Goal: Task Accomplishment & Management: Manage account settings

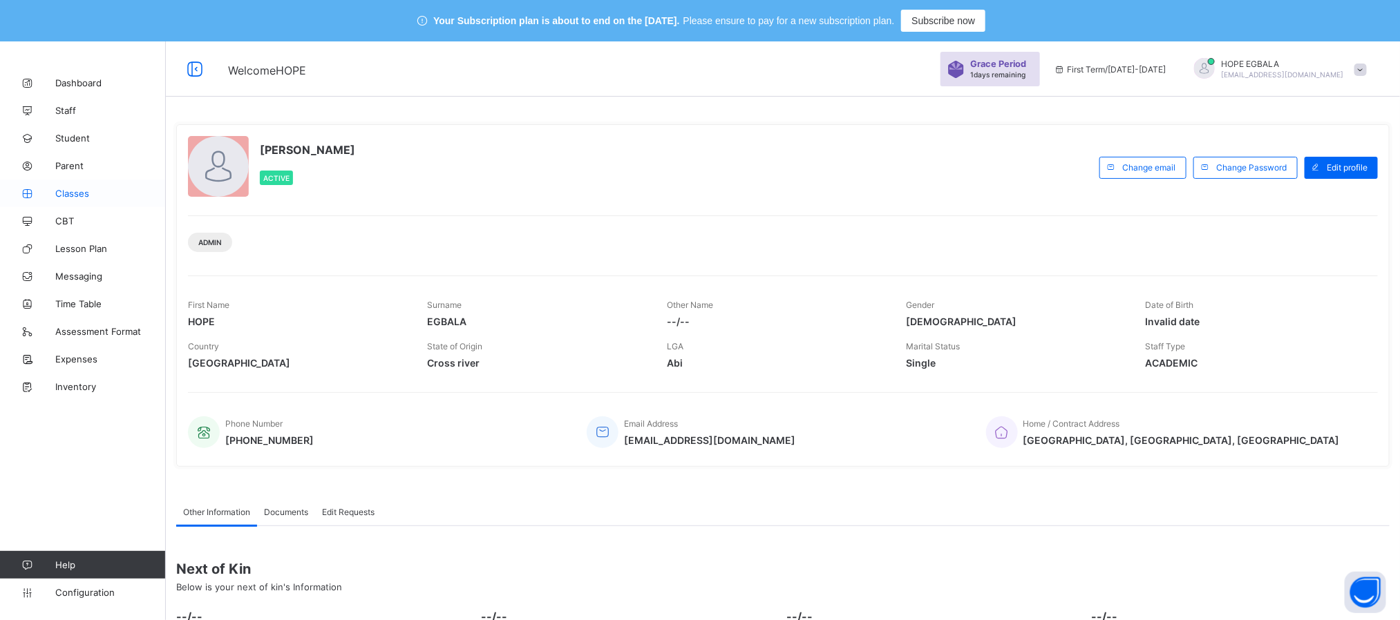
click at [64, 200] on link "Classes" at bounding box center [83, 194] width 166 height 28
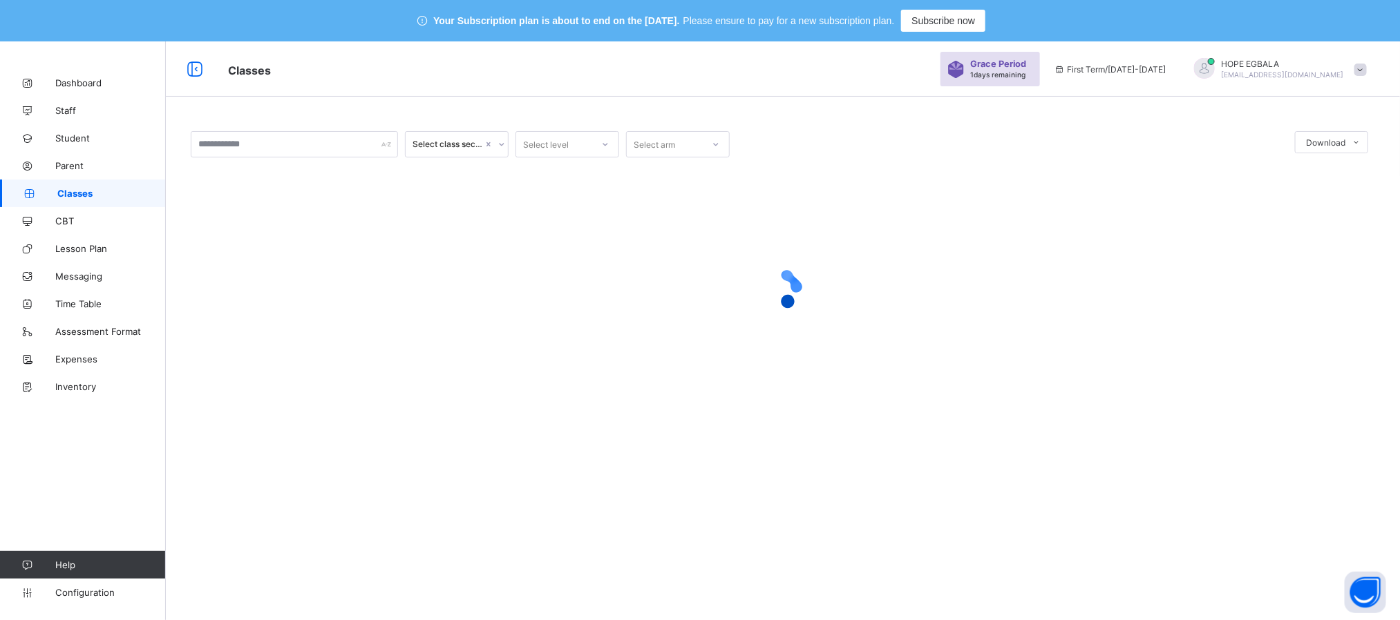
click at [1366, 66] on span at bounding box center [1360, 70] width 12 height 12
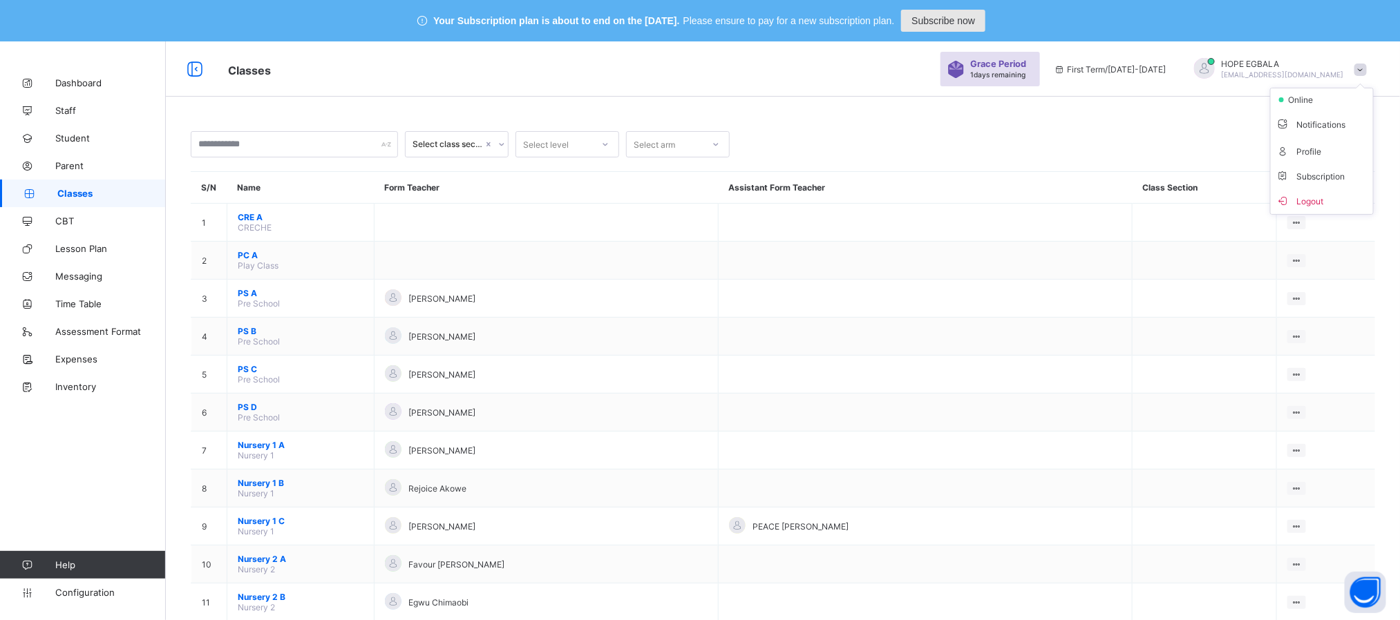
click at [964, 12] on div "Subscribe now" at bounding box center [943, 21] width 84 height 22
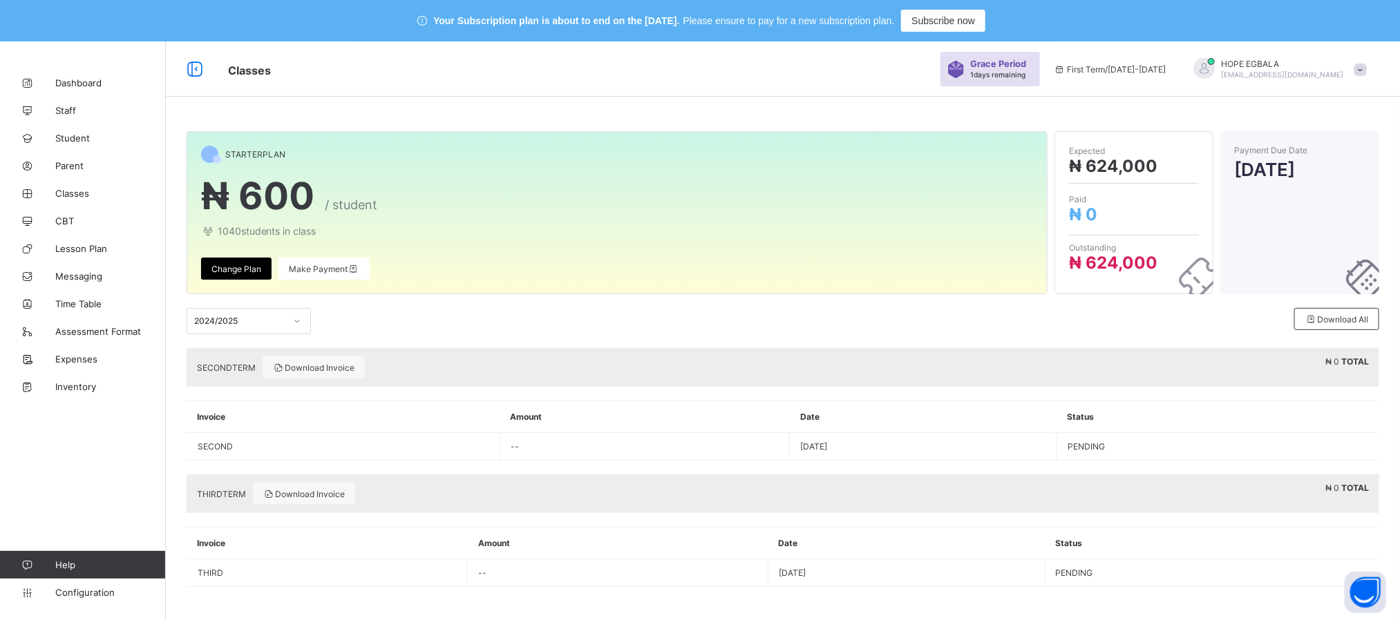
scroll to position [41, 0]
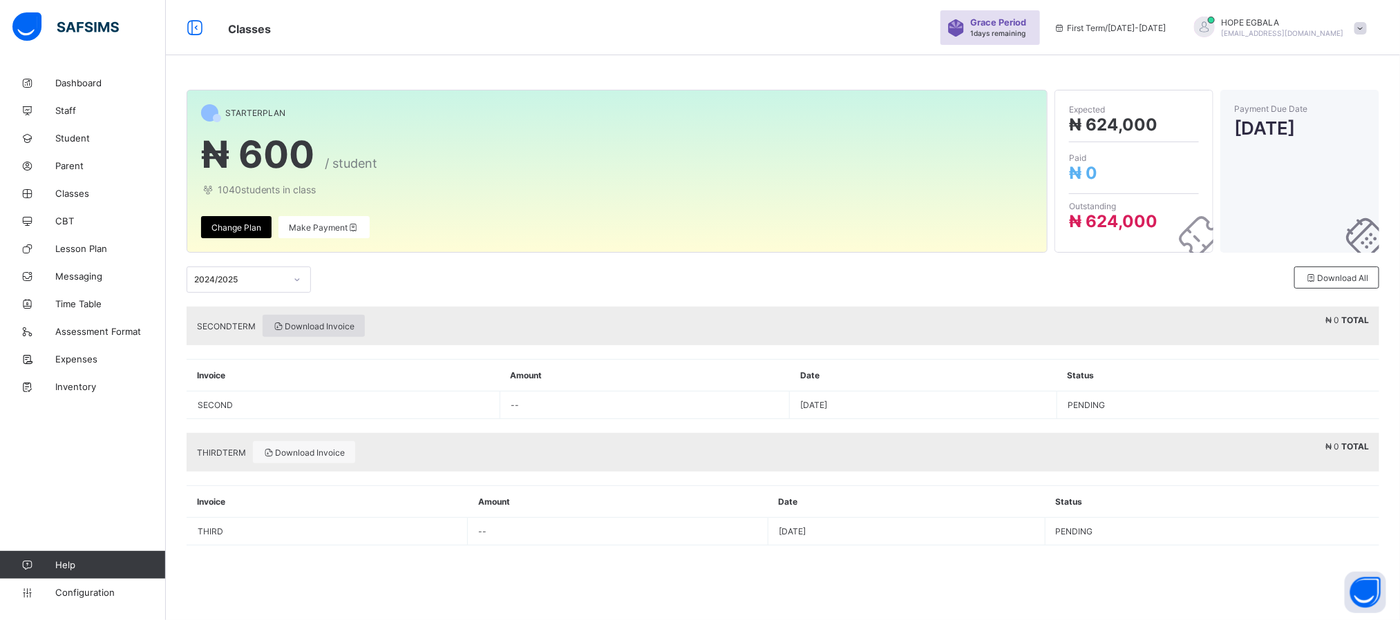
click at [324, 324] on span "Download Invoice" at bounding box center [314, 326] width 82 height 10
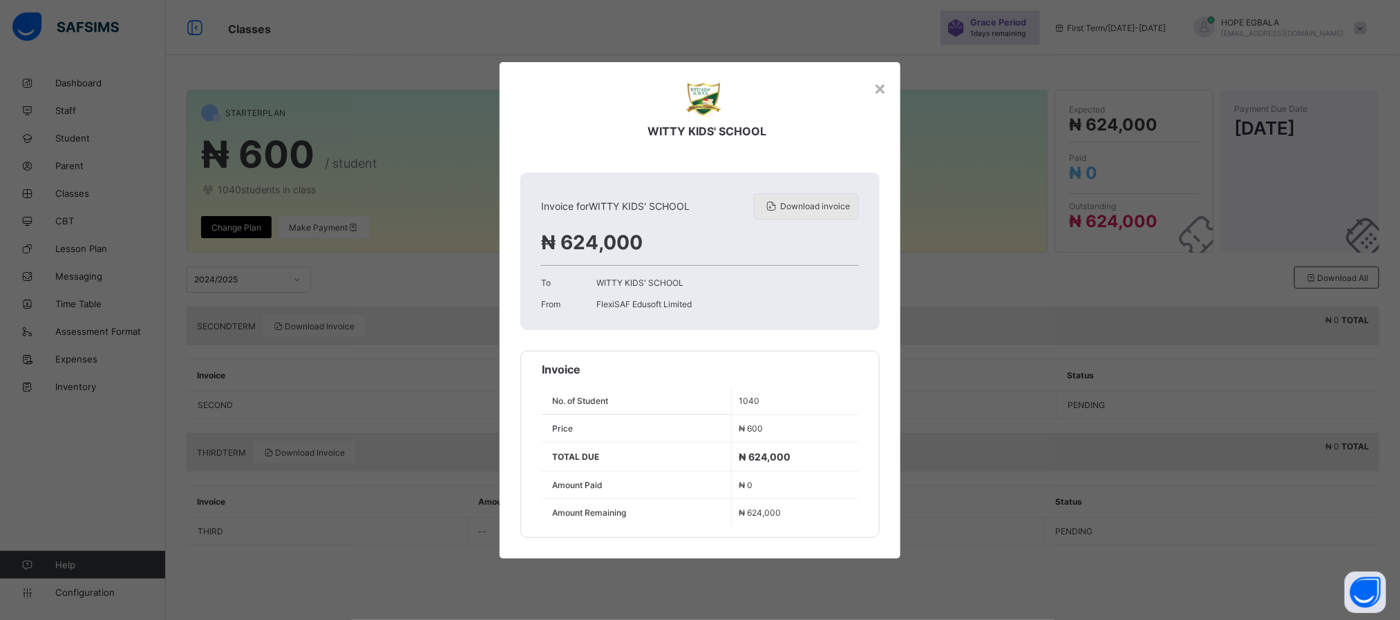
click at [831, 198] on div "Download invoice" at bounding box center [806, 206] width 105 height 26
click at [881, 82] on div "×" at bounding box center [879, 87] width 13 height 23
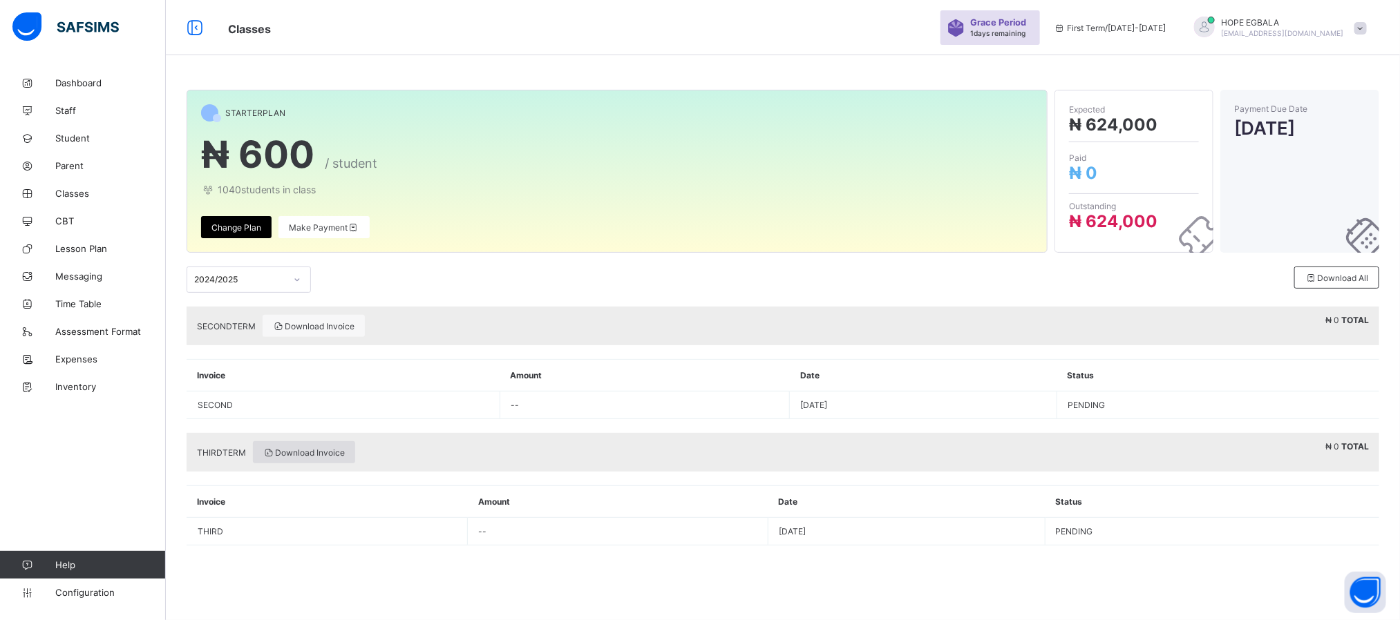
click at [318, 455] on span "Download Invoice" at bounding box center [304, 453] width 82 height 10
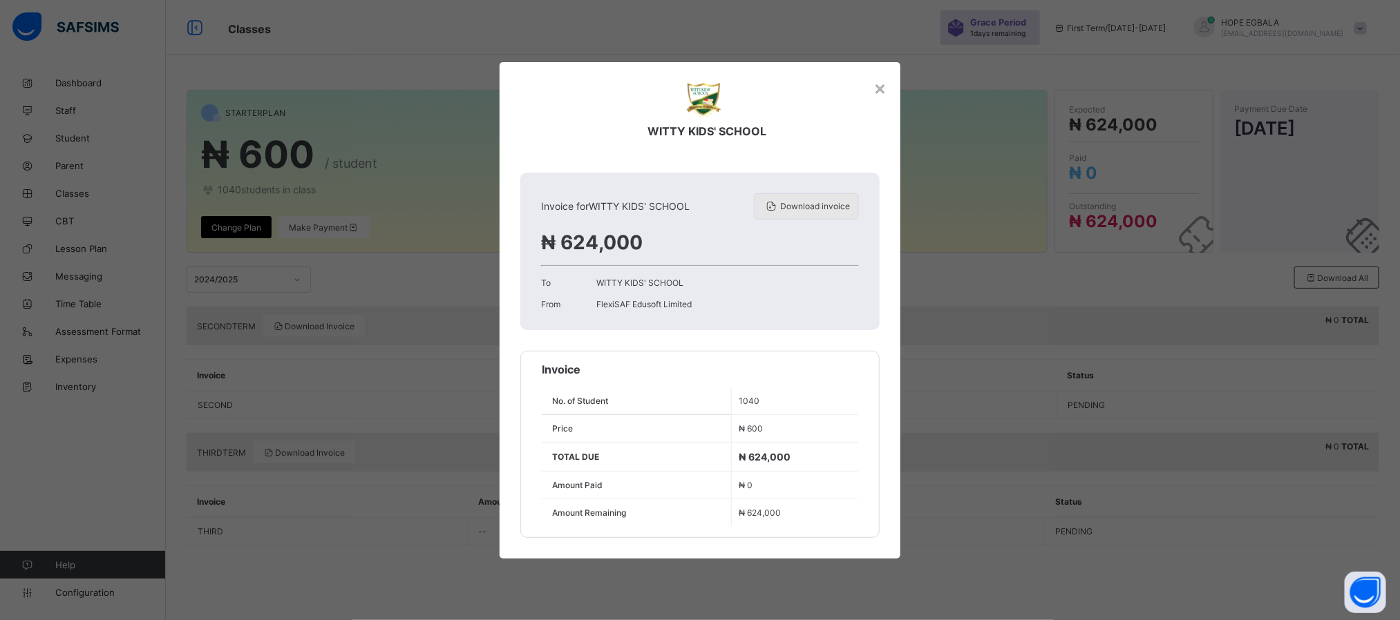
click at [804, 207] on span "Download invoice" at bounding box center [815, 206] width 70 height 10
click at [885, 87] on div "×" at bounding box center [879, 87] width 13 height 23
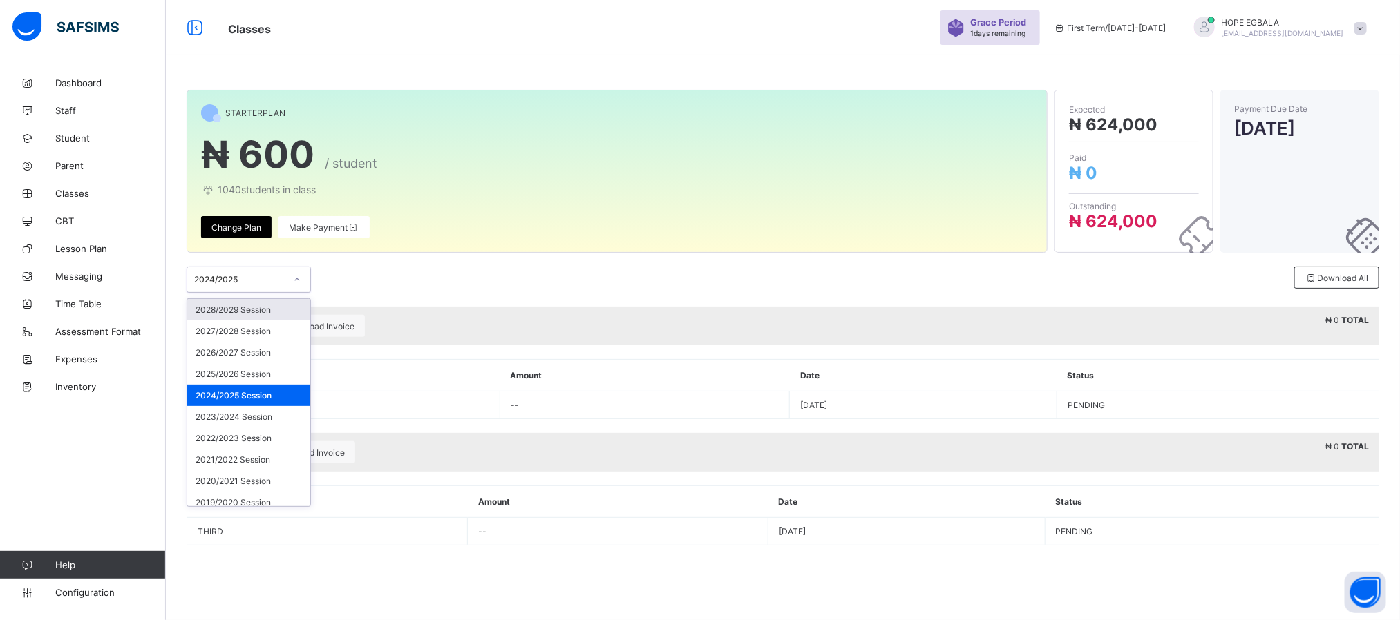
click at [301, 274] on div at bounding box center [296, 280] width 23 height 22
click at [247, 417] on div "2023/2024 Session" at bounding box center [248, 416] width 123 height 21
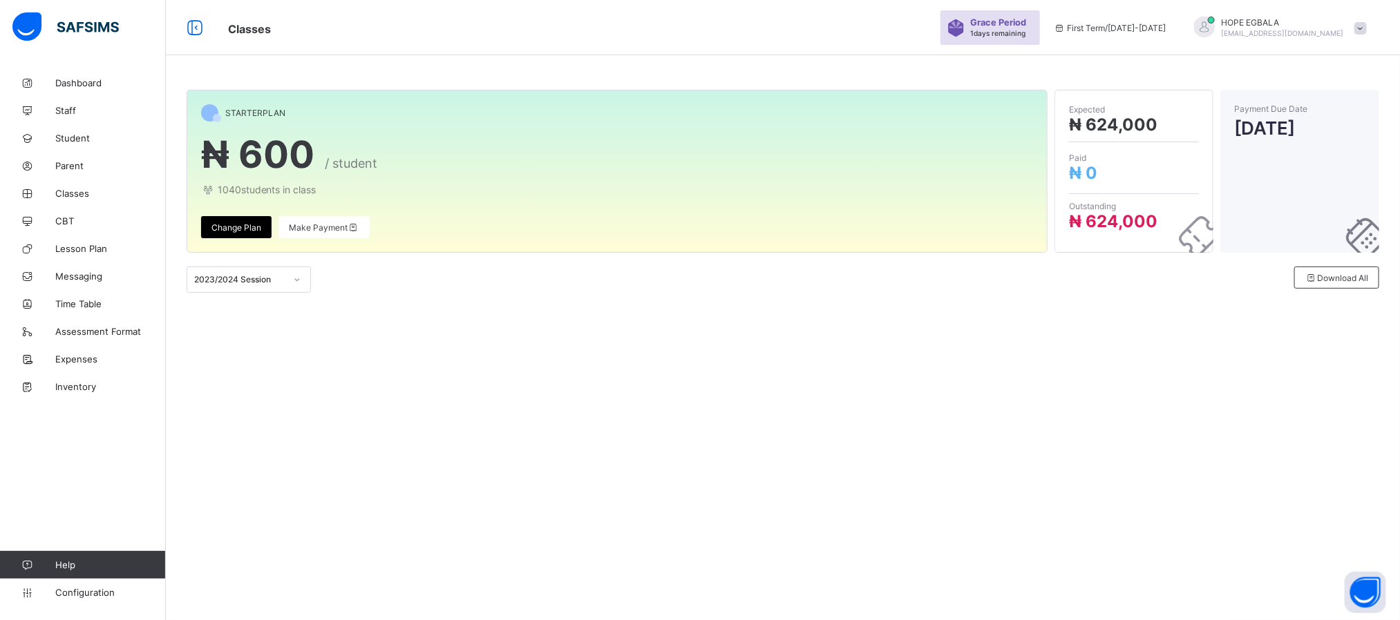
click at [584, 321] on div "STARTER PLAN ₦ 600 / student 1040 students in class Change Plan Make Payment Ex…" at bounding box center [783, 198] width 1234 height 258
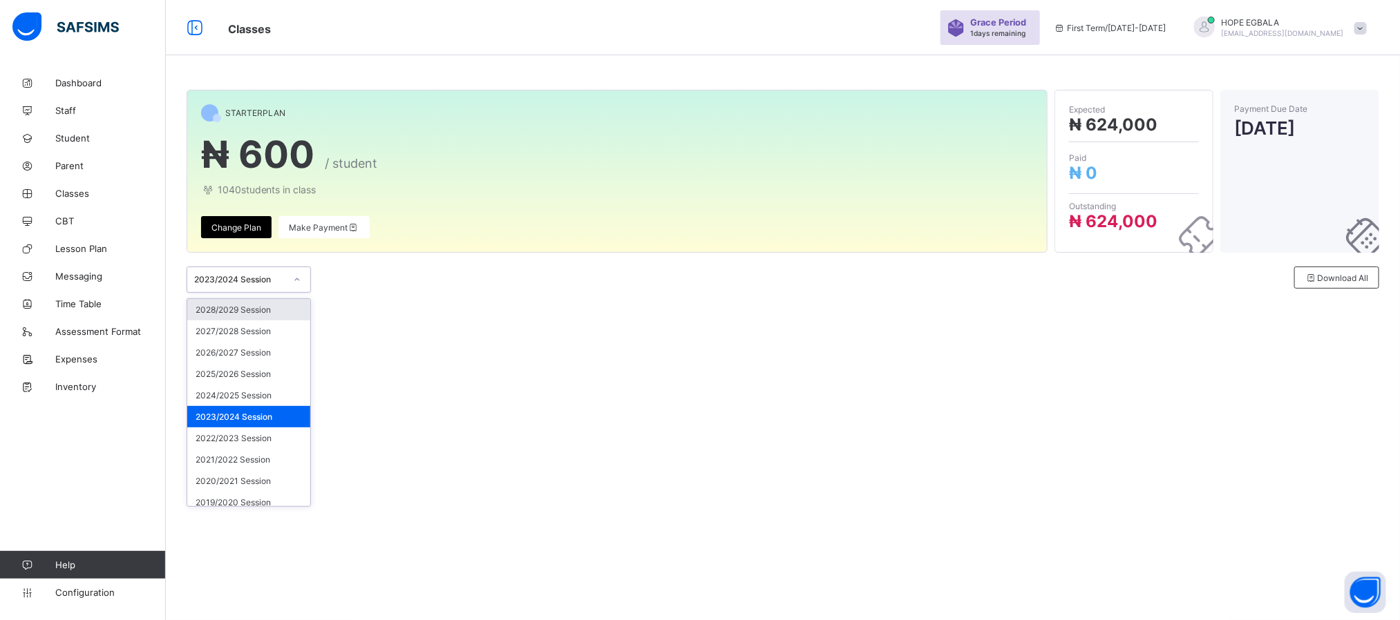
click at [283, 282] on div "2023/2024 Session" at bounding box center [239, 280] width 91 height 10
click at [234, 376] on div "2025/2026 Session" at bounding box center [248, 373] width 123 height 21
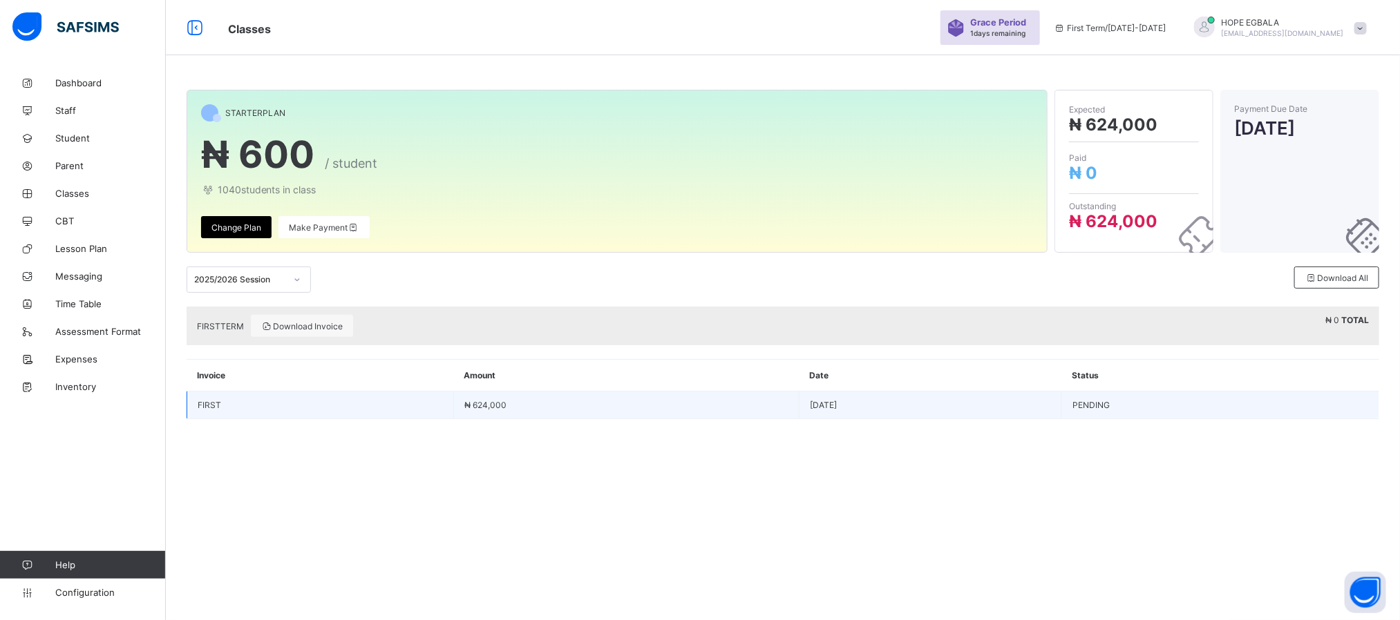
click at [415, 417] on td "FIRST" at bounding box center [320, 405] width 266 height 27
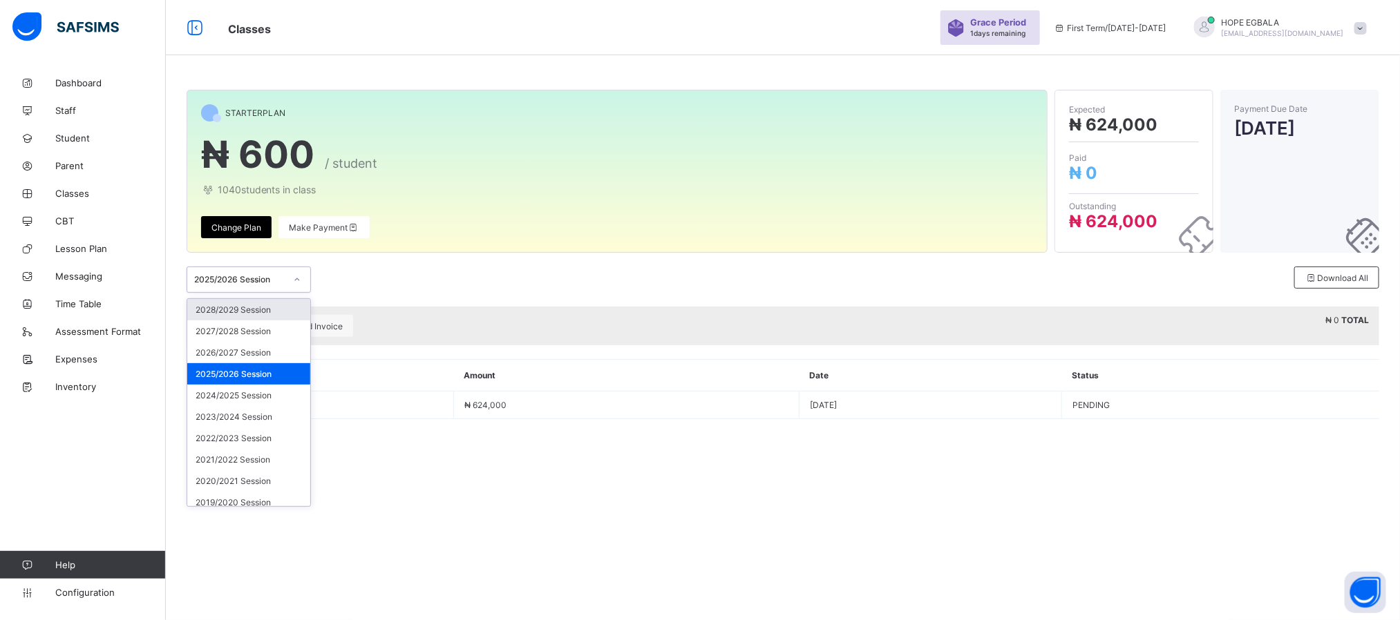
click at [292, 284] on div at bounding box center [296, 280] width 23 height 22
click at [240, 392] on div "2024/2025 Session" at bounding box center [248, 395] width 123 height 21
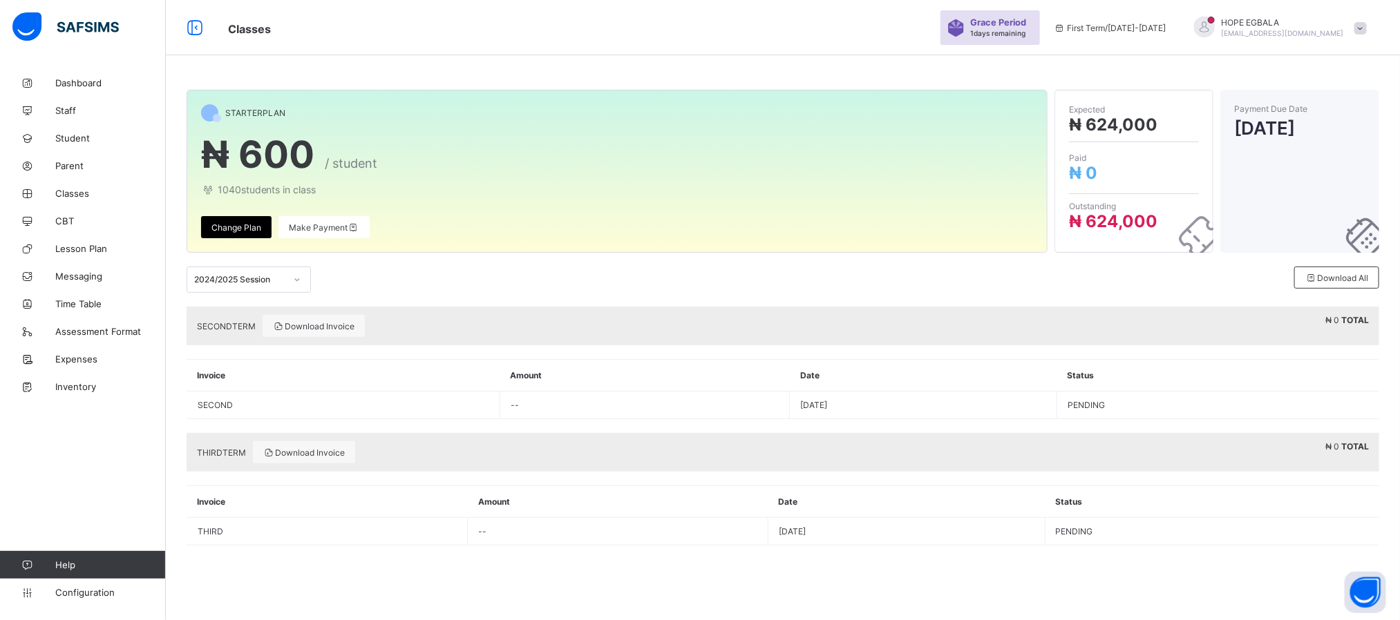
drag, startPoint x: 1266, startPoint y: 3, endPoint x: 964, endPoint y: 104, distance: 318.5
click at [964, 104] on div "STARTER PLAN" at bounding box center [617, 112] width 832 height 17
click at [1373, 23] on div "HOPE EGBALA [EMAIL_ADDRESS][DOMAIN_NAME]" at bounding box center [1276, 28] width 193 height 23
click at [1331, 164] on span "Logout" at bounding box center [1321, 159] width 91 height 16
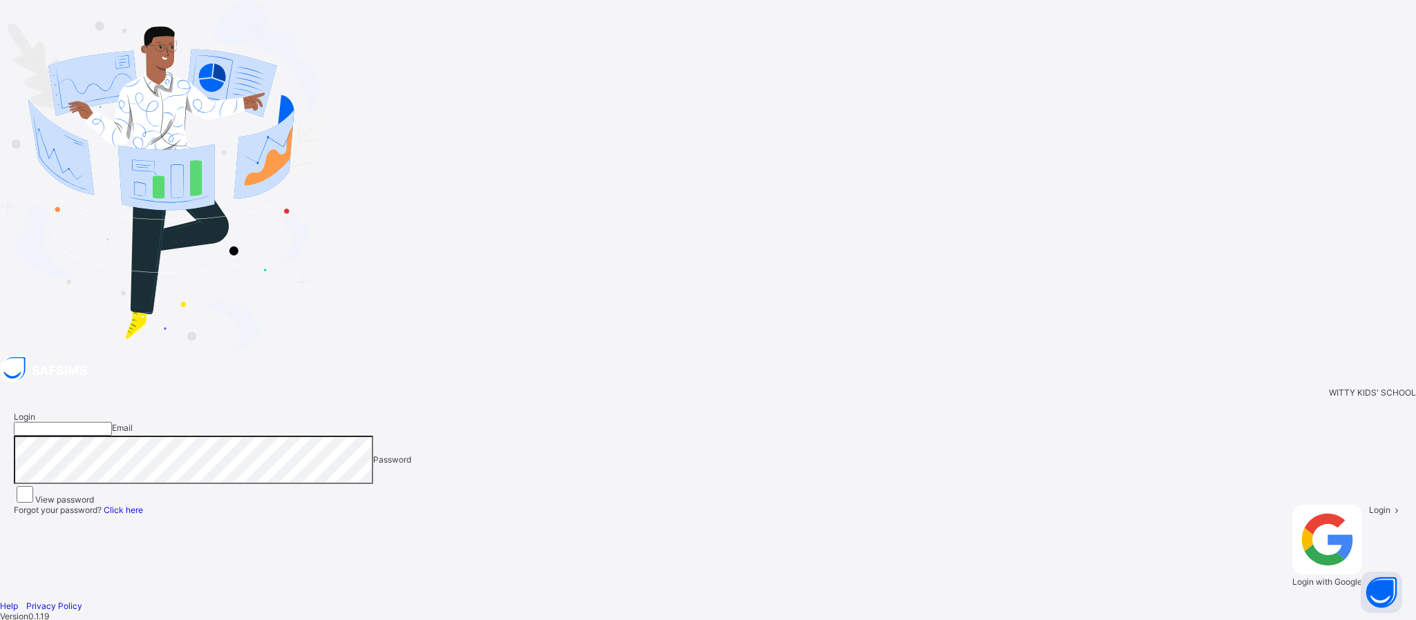
type input "**********"
click at [1369, 505] on span "Login" at bounding box center [1379, 510] width 21 height 10
click at [1299, 356] on div "**********" at bounding box center [708, 494] width 1416 height 276
click at [944, 398] on div "**********" at bounding box center [708, 499] width 1416 height 203
click at [1298, 459] on div "**********" at bounding box center [708, 494] width 1416 height 276
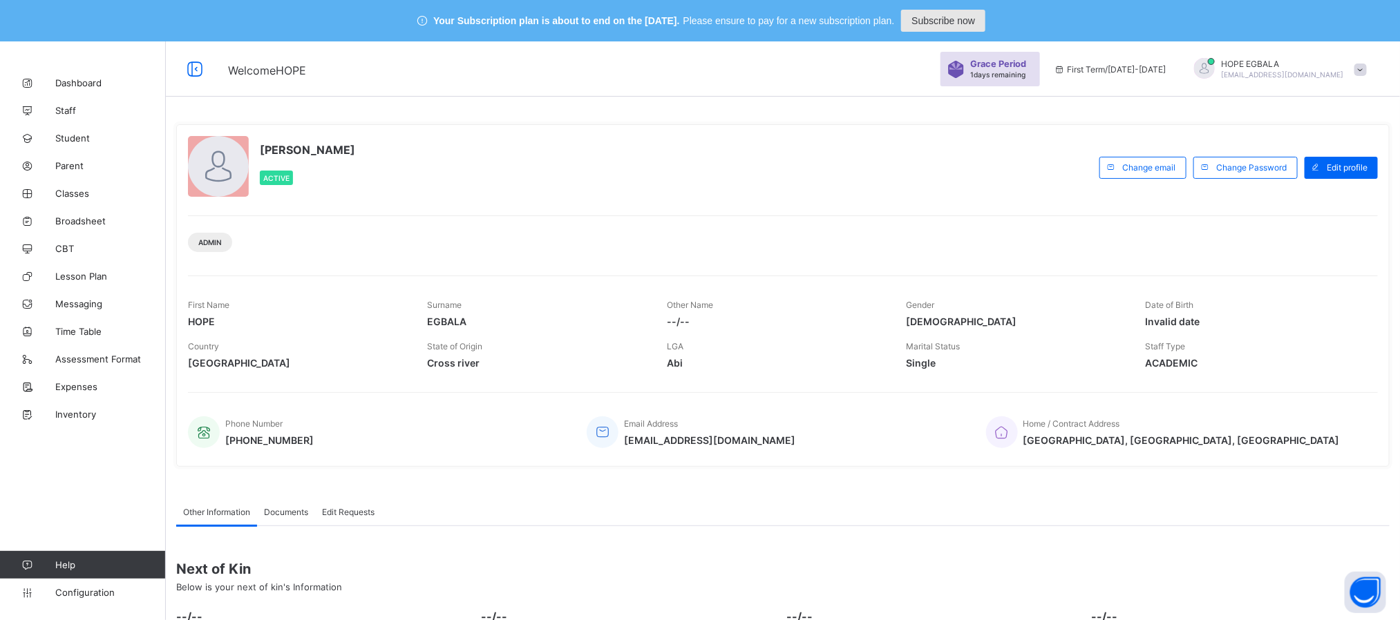
click at [964, 25] on span "Subscribe now" at bounding box center [943, 20] width 64 height 11
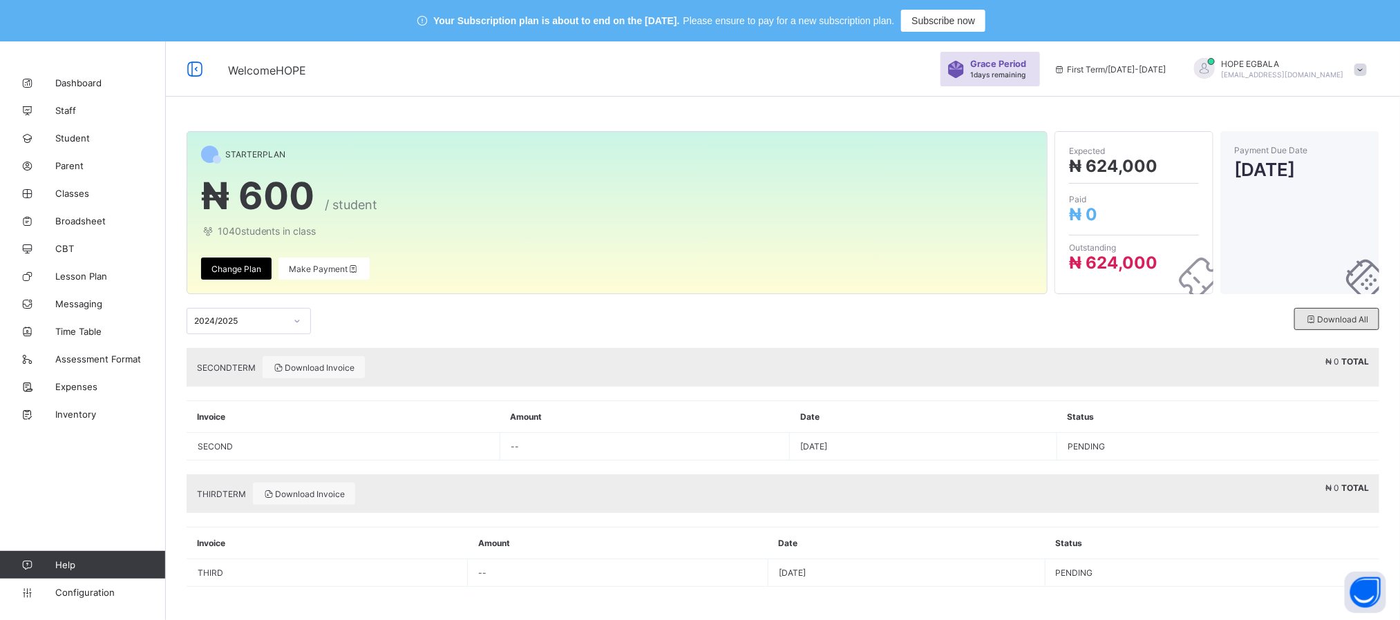
click at [1364, 330] on div "Download All" at bounding box center [1336, 319] width 85 height 22
click at [1331, 326] on div "Download All" at bounding box center [1336, 319] width 85 height 22
click at [1343, 312] on div "Download All" at bounding box center [1336, 319] width 85 height 22
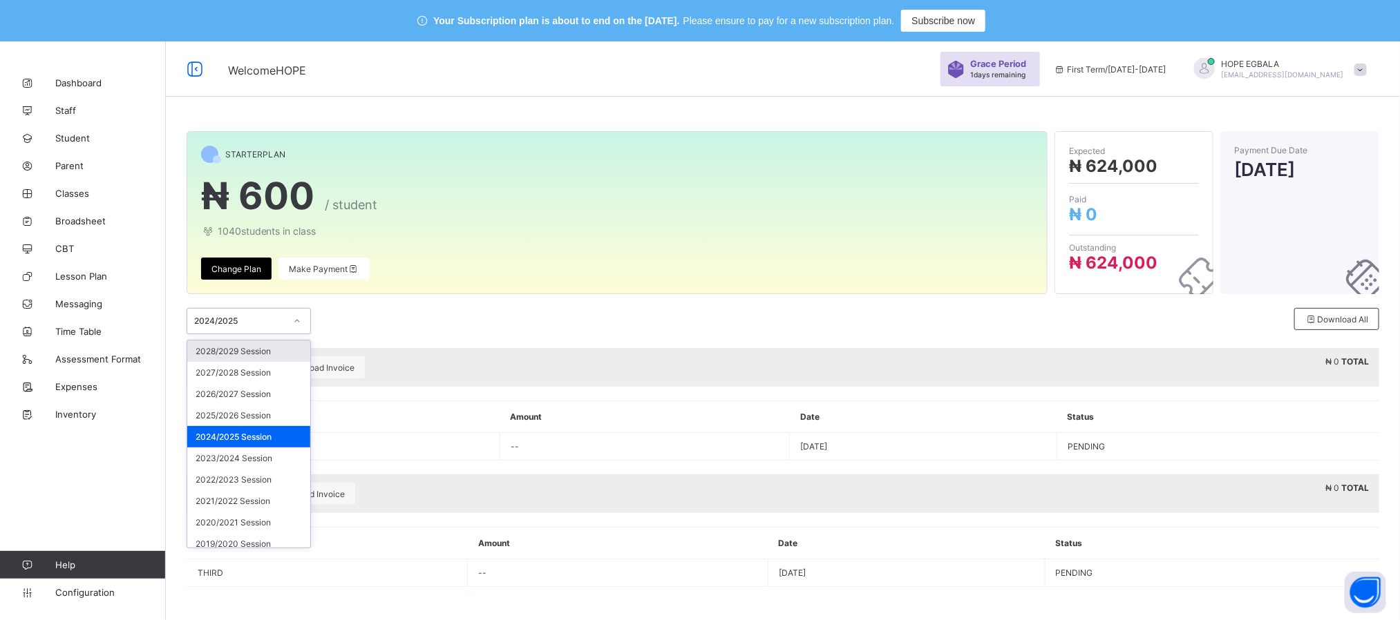
click at [297, 322] on icon at bounding box center [297, 321] width 8 height 14
click at [257, 465] on div "2023/2024 Session" at bounding box center [248, 458] width 123 height 21
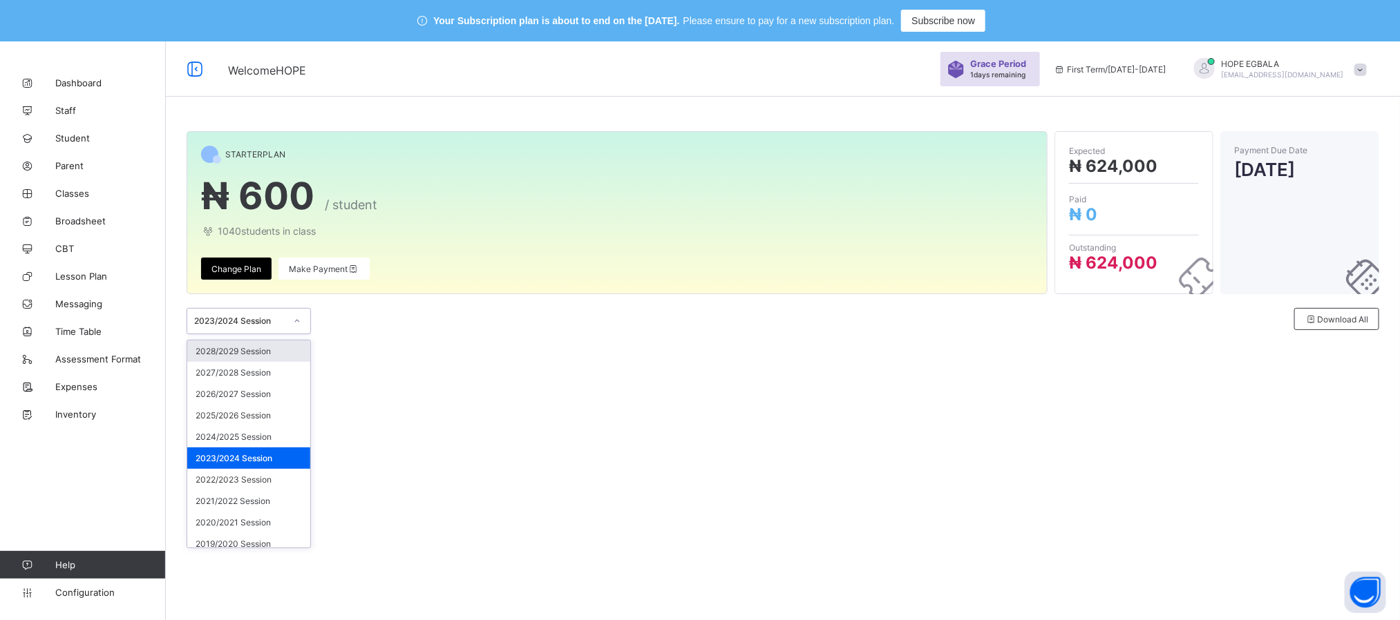
click at [239, 311] on div "2023/2024 Session" at bounding box center [249, 321] width 124 height 26
click at [274, 441] on div "2024/2025 Session" at bounding box center [248, 436] width 123 height 21
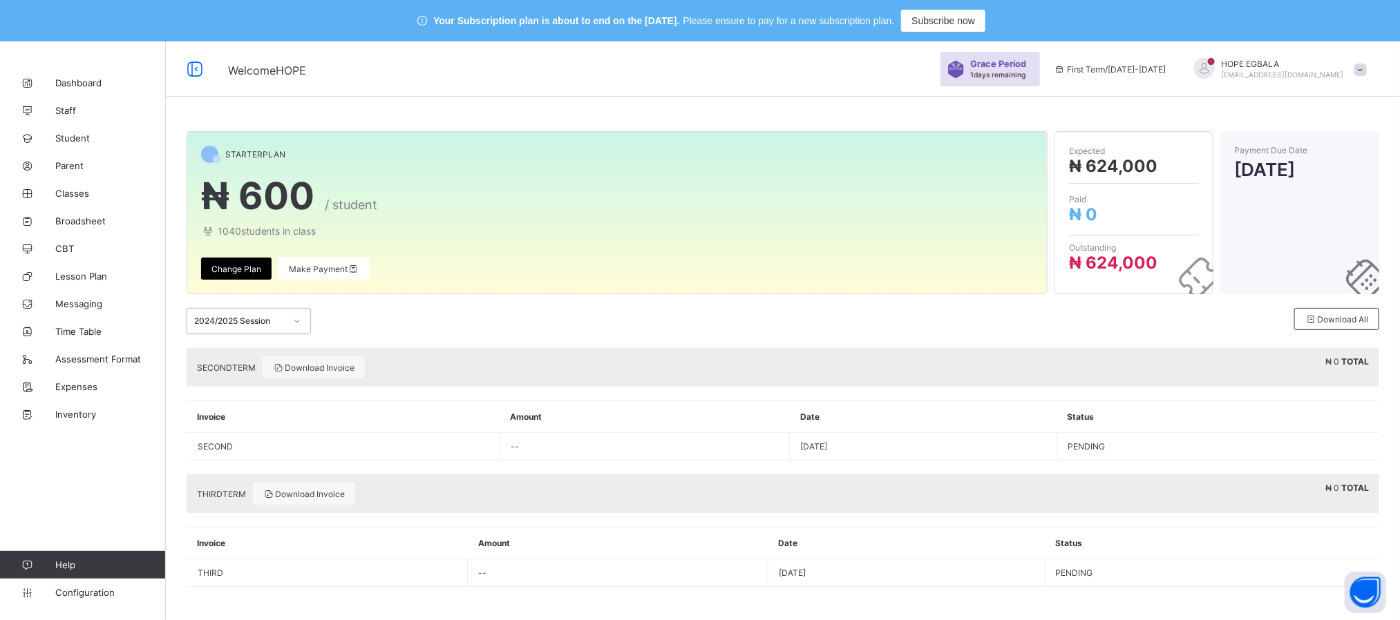
scroll to position [41, 0]
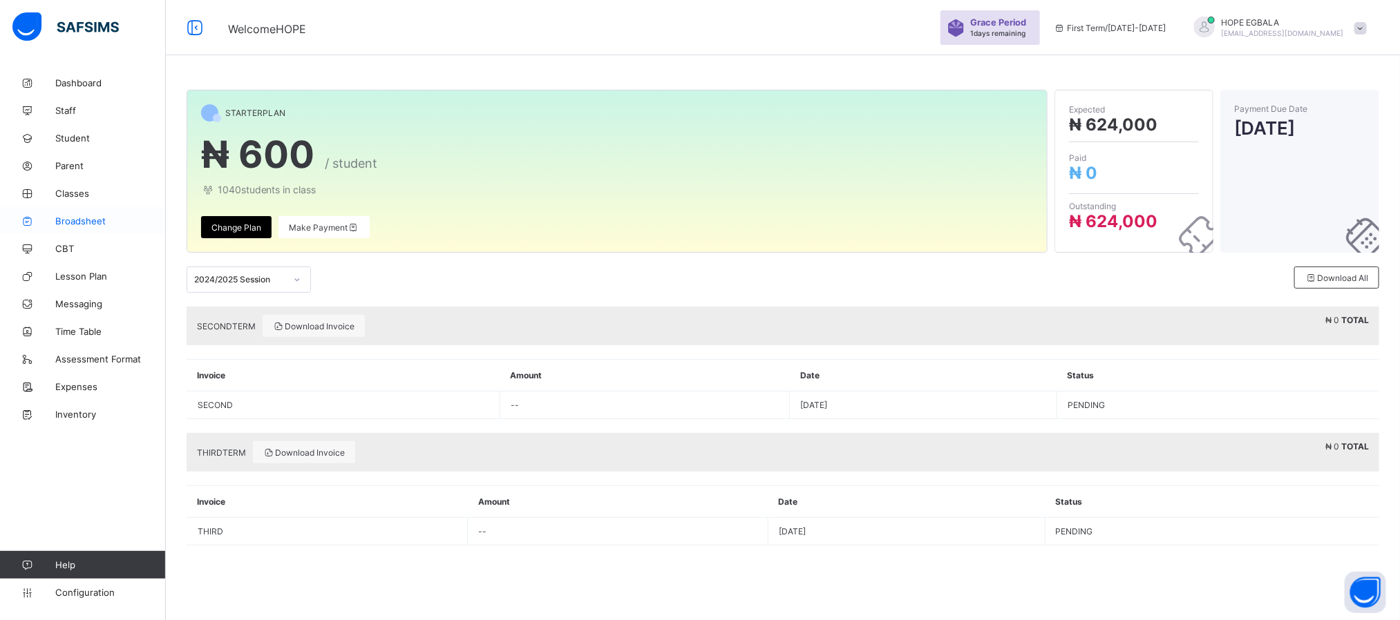
click at [93, 212] on link "Broadsheet" at bounding box center [83, 221] width 166 height 28
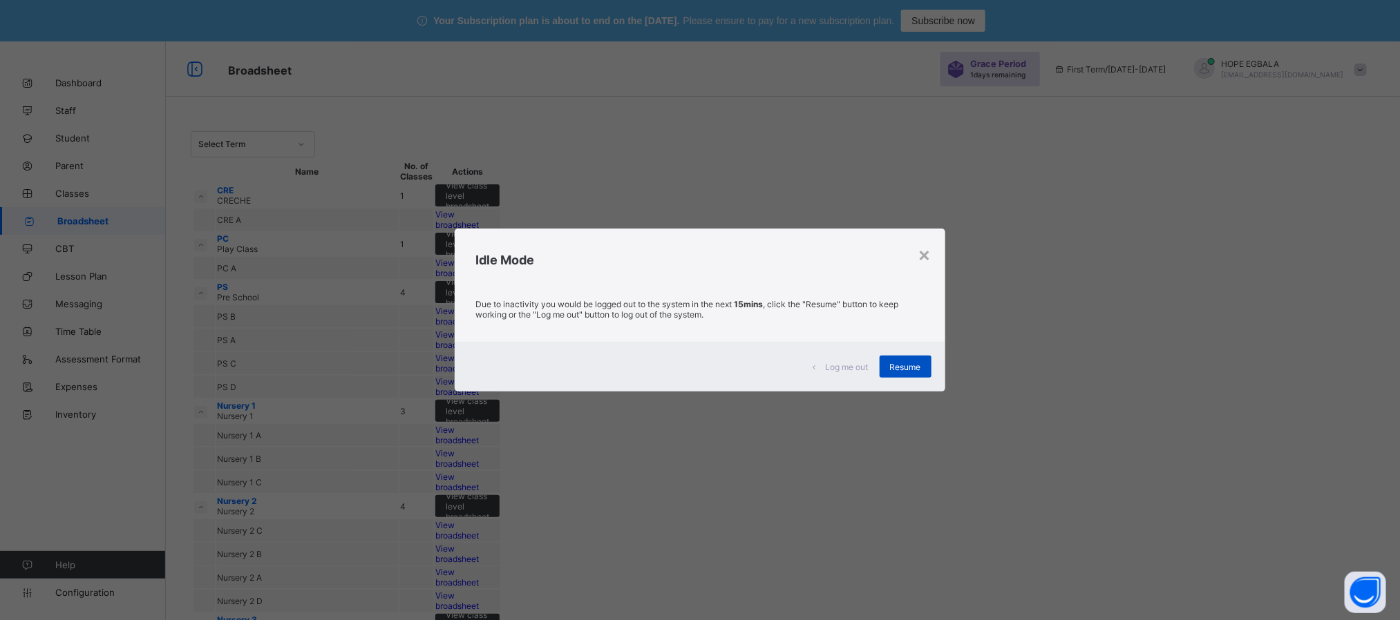
click at [902, 359] on div "Resume" at bounding box center [905, 367] width 52 height 22
click at [904, 369] on span "Resume" at bounding box center [905, 367] width 31 height 10
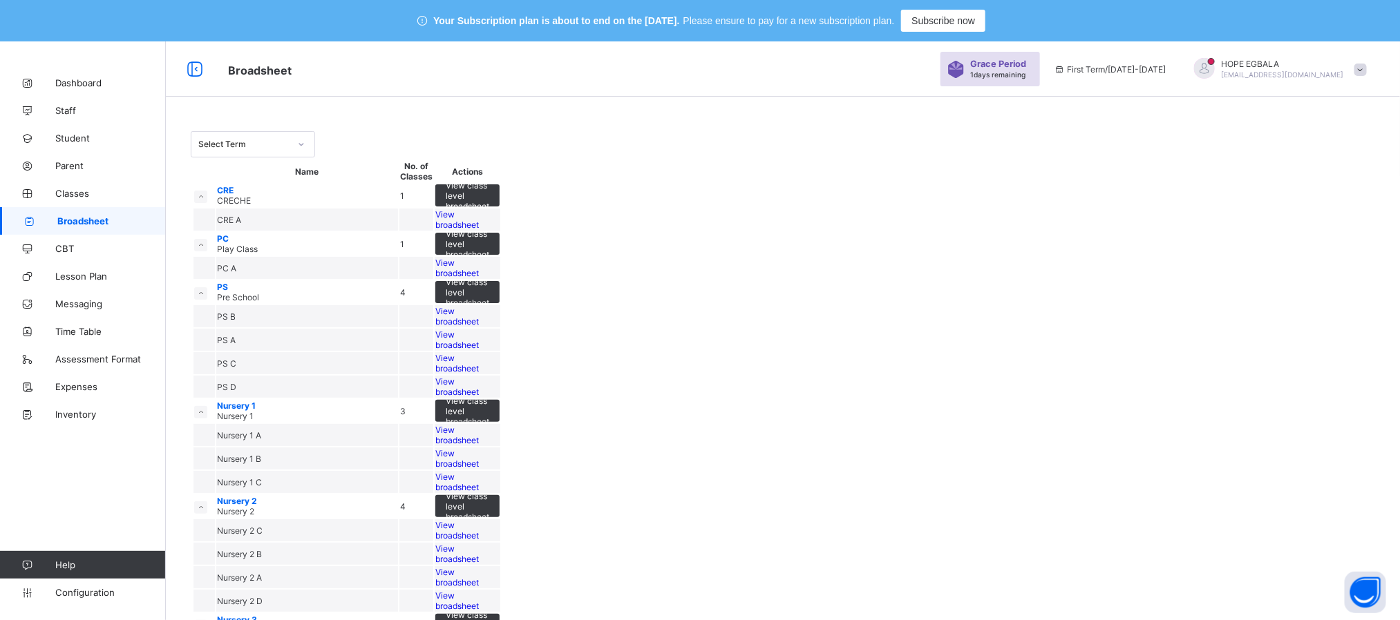
click at [479, 230] on span "View broadsheet" at bounding box center [457, 219] width 44 height 21
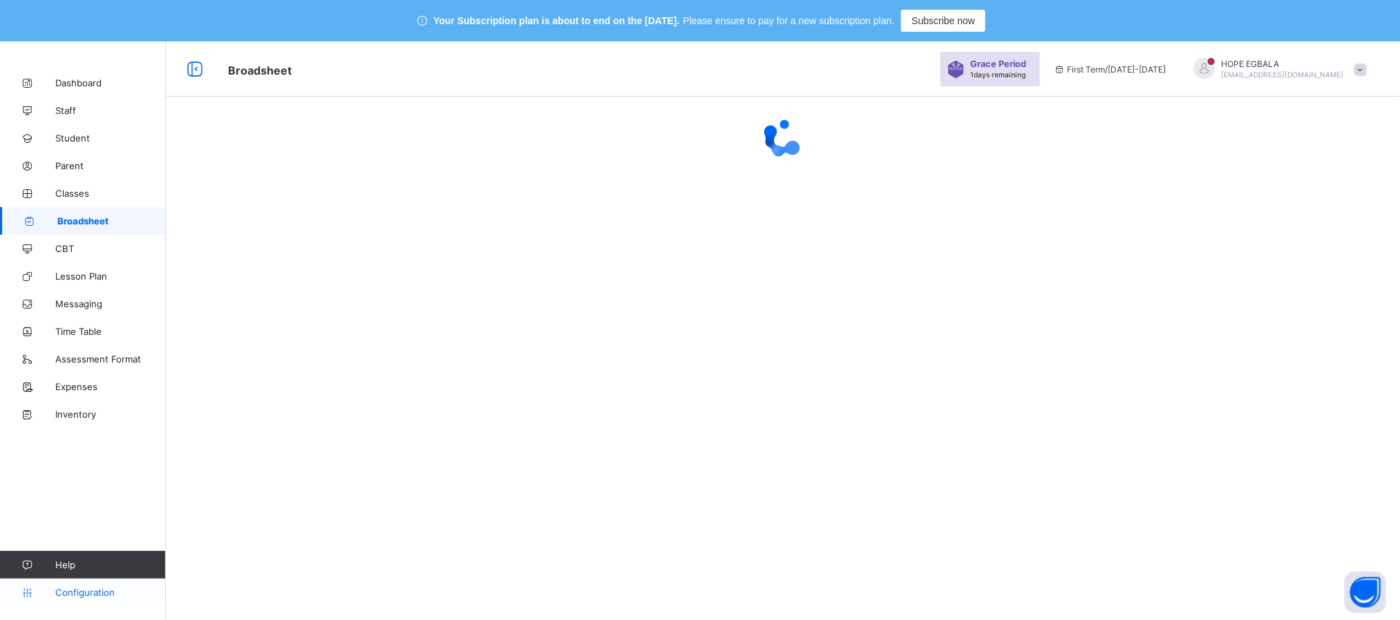
click at [87, 587] on span "Configuration" at bounding box center [110, 592] width 110 height 11
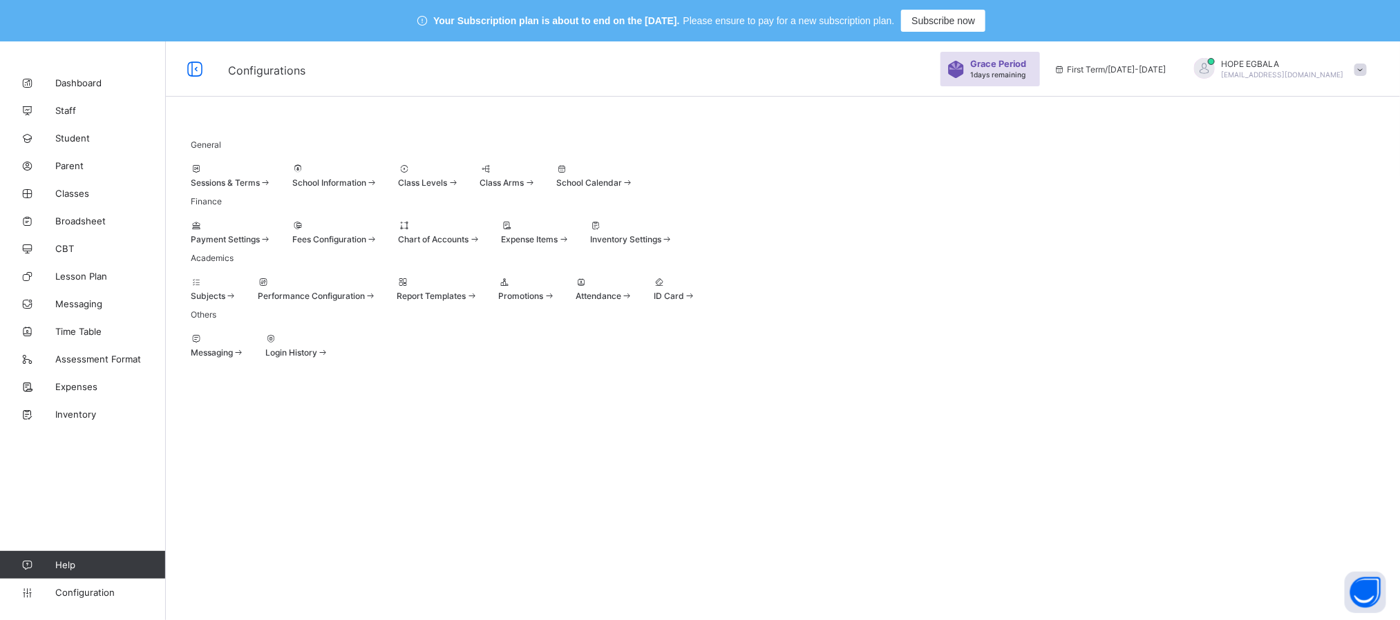
click at [272, 168] on div at bounding box center [231, 169] width 81 height 10
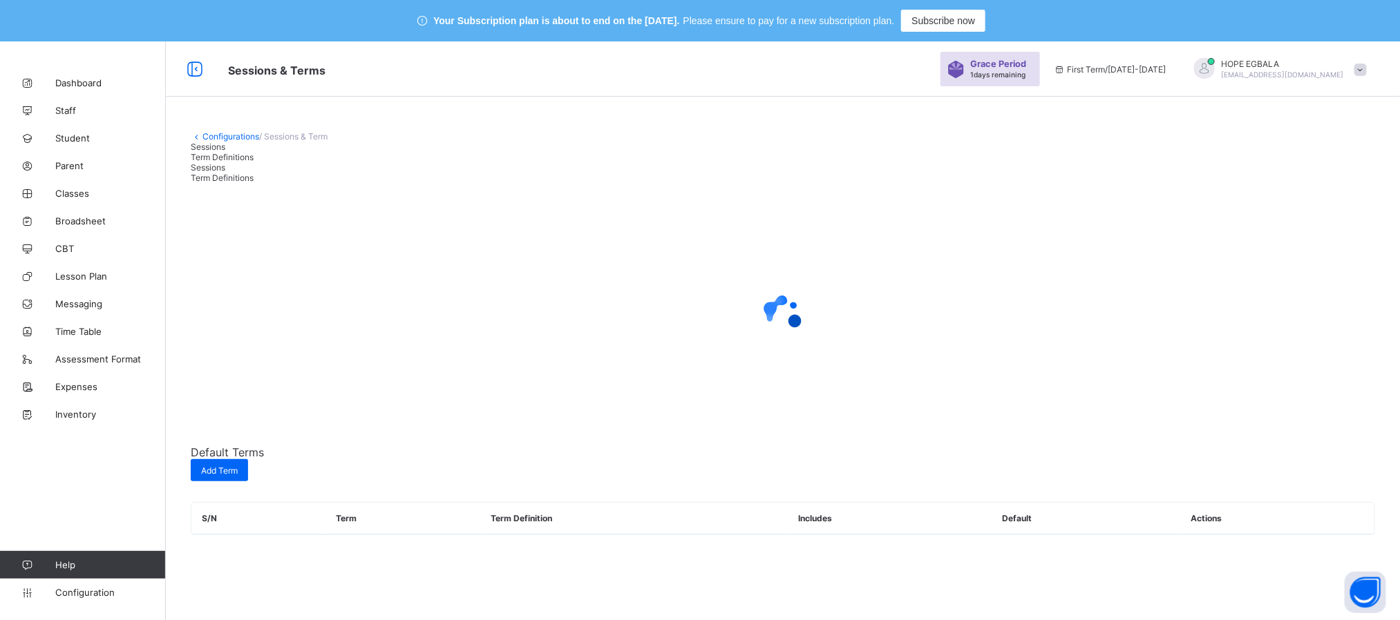
scroll to position [41, 0]
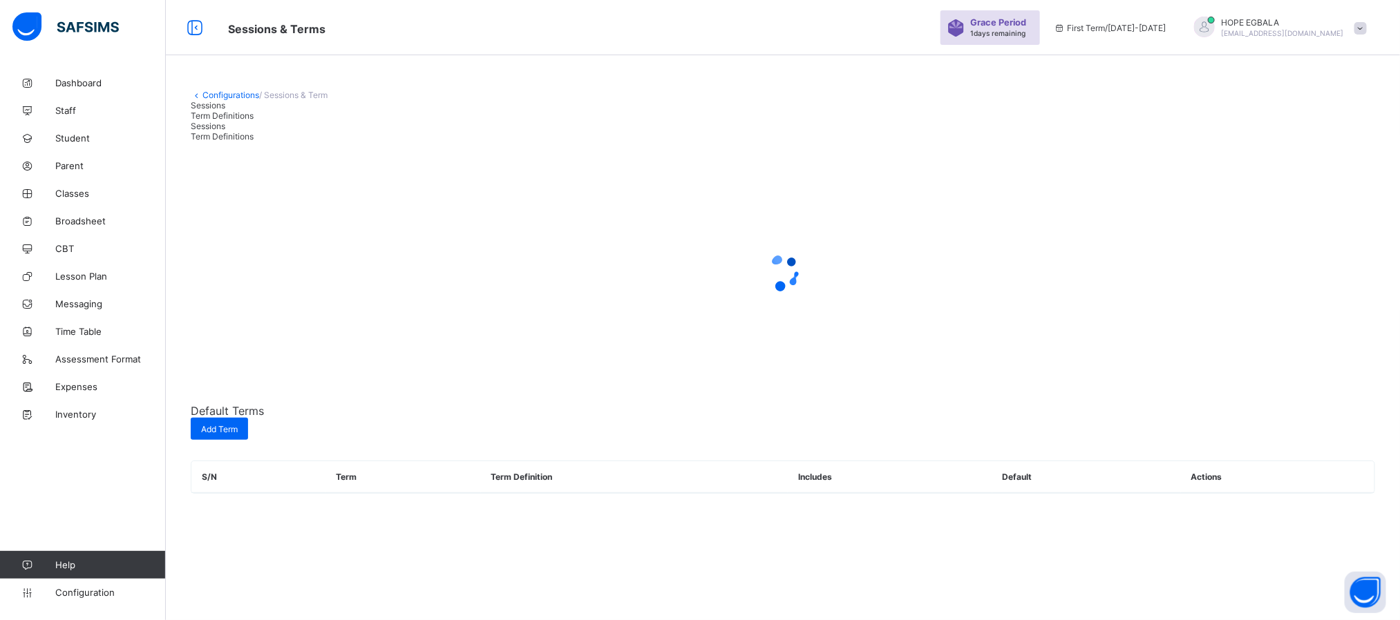
click at [636, 301] on div at bounding box center [783, 272] width 1184 height 55
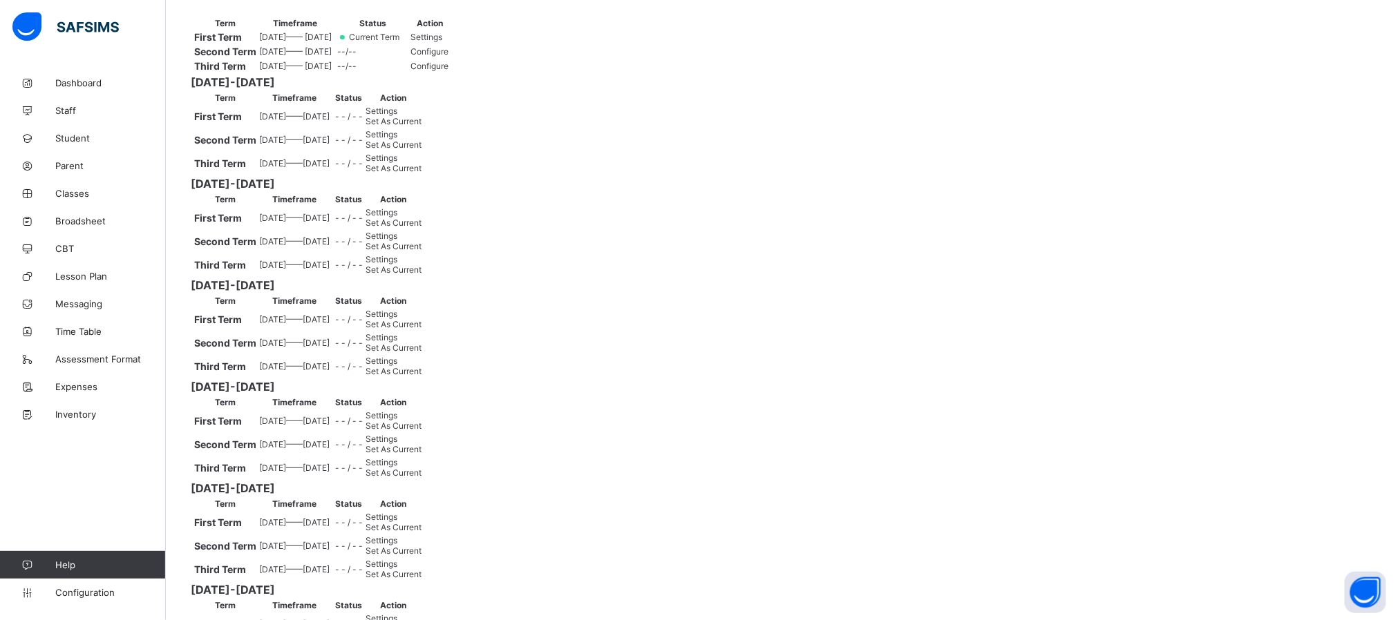
scroll to position [212, 0]
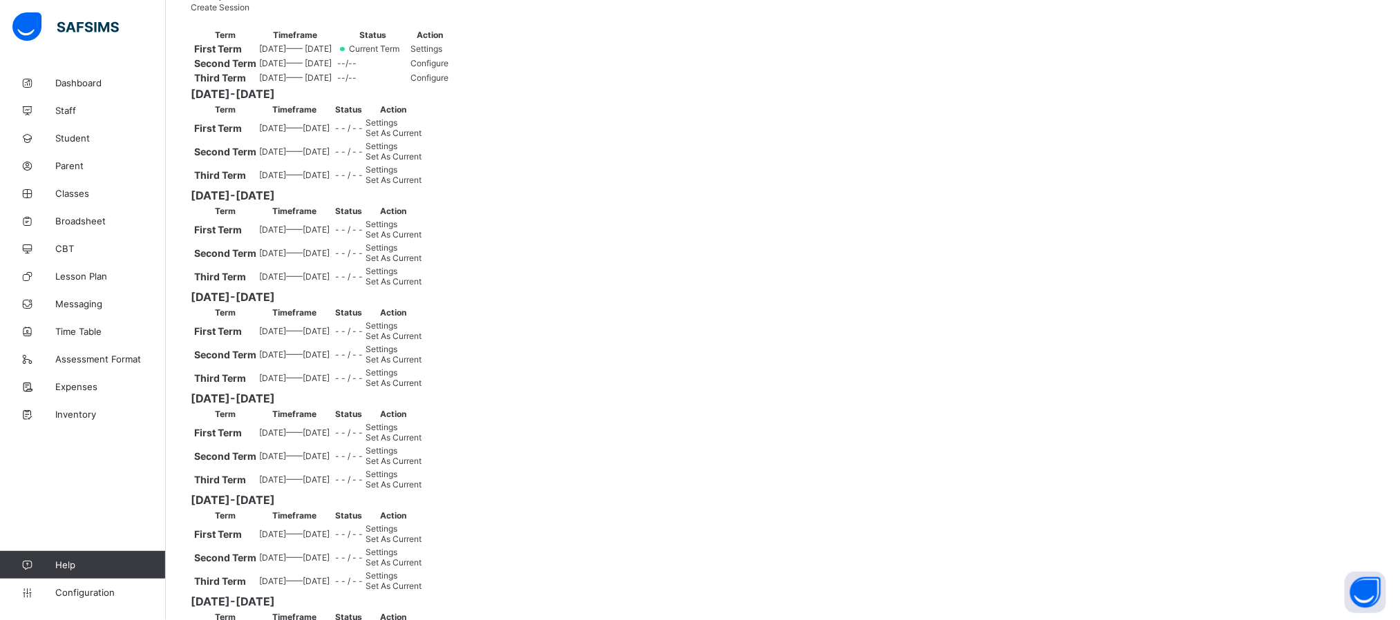
click at [421, 138] on span "Set As Current" at bounding box center [393, 133] width 56 height 10
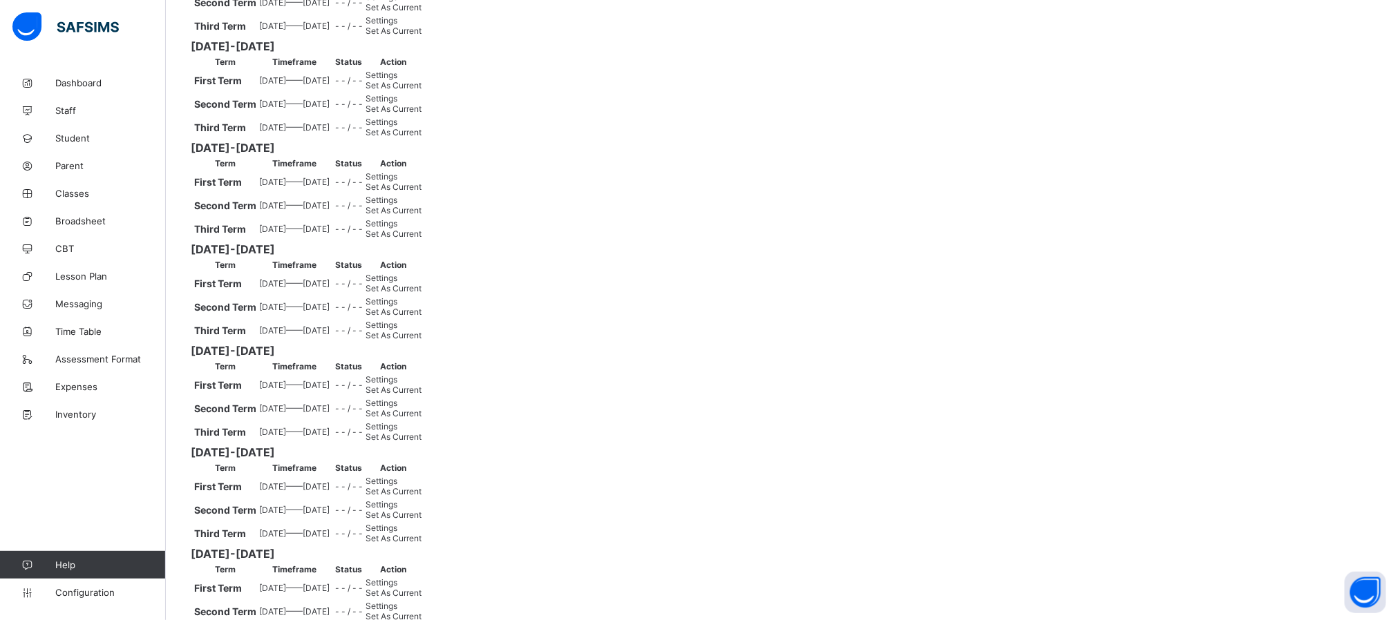
scroll to position [0, 0]
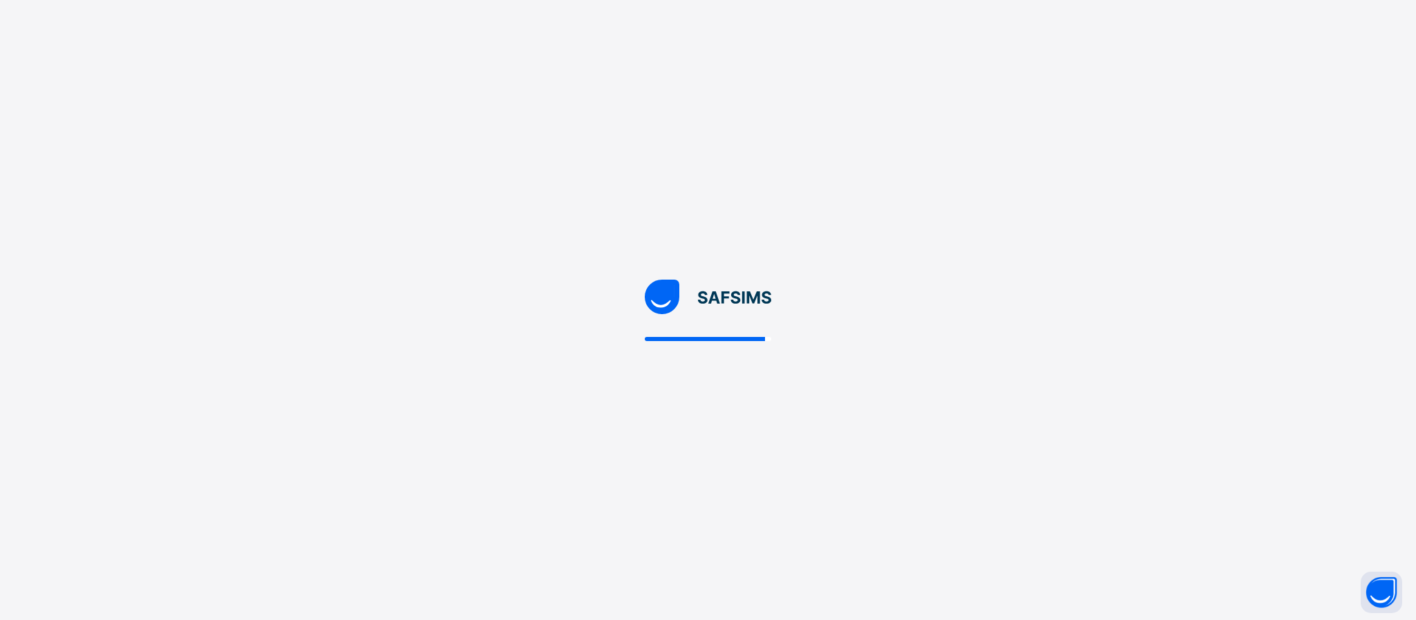
click at [726, 353] on div at bounding box center [708, 310] width 1416 height 620
drag, startPoint x: 726, startPoint y: 353, endPoint x: 877, endPoint y: 150, distance: 252.9
click at [877, 150] on div at bounding box center [708, 310] width 1416 height 620
click at [958, 294] on div at bounding box center [708, 310] width 1416 height 620
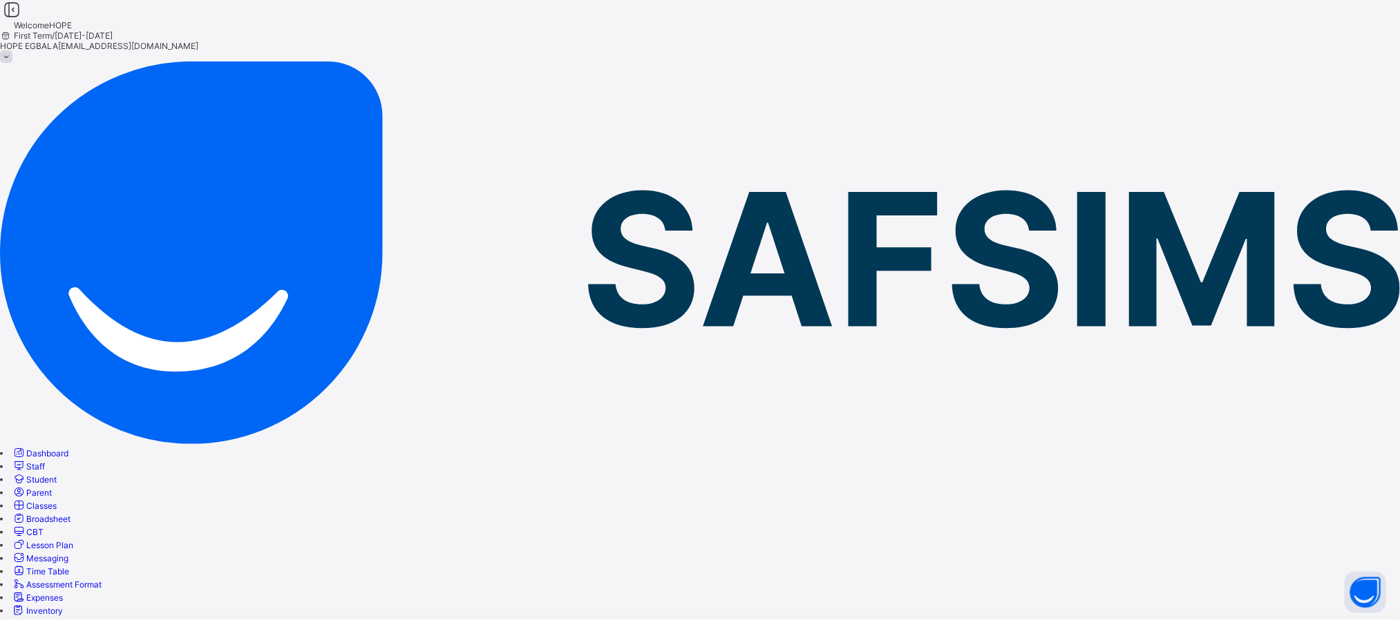
click at [63, 593] on span "Expenses" at bounding box center [44, 598] width 37 height 10
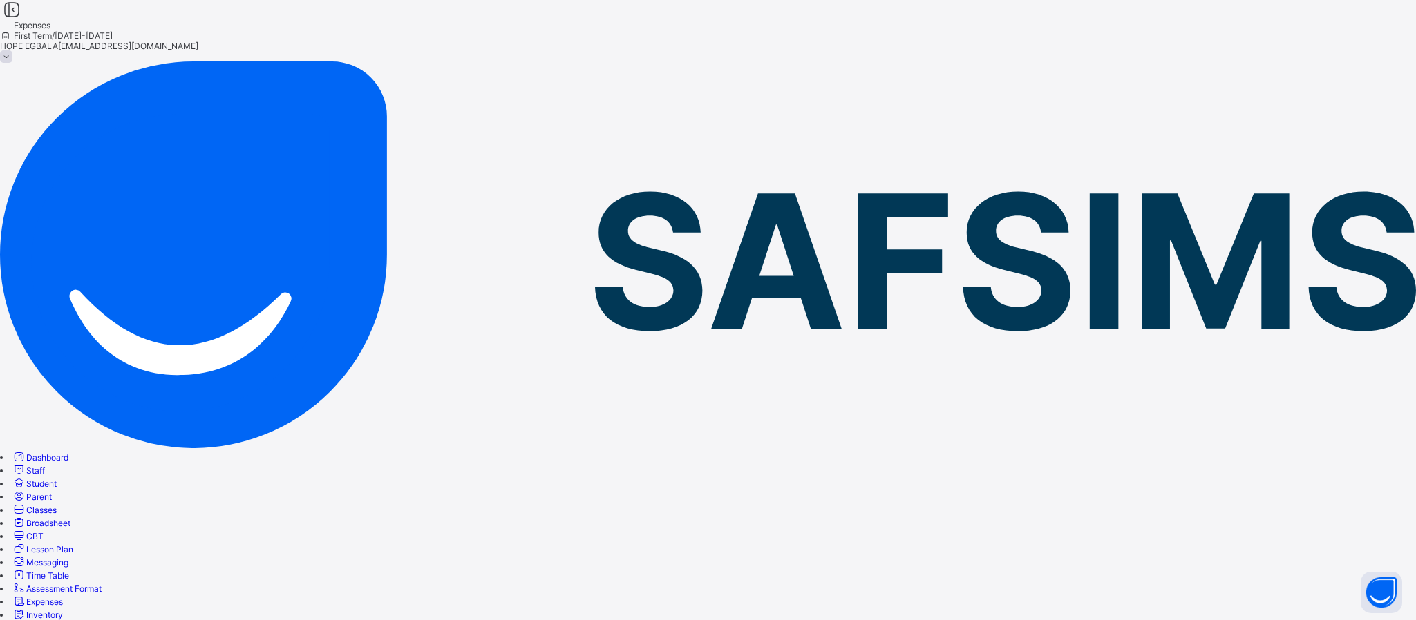
click at [70, 518] on span "Broadsheet" at bounding box center [48, 523] width 44 height 10
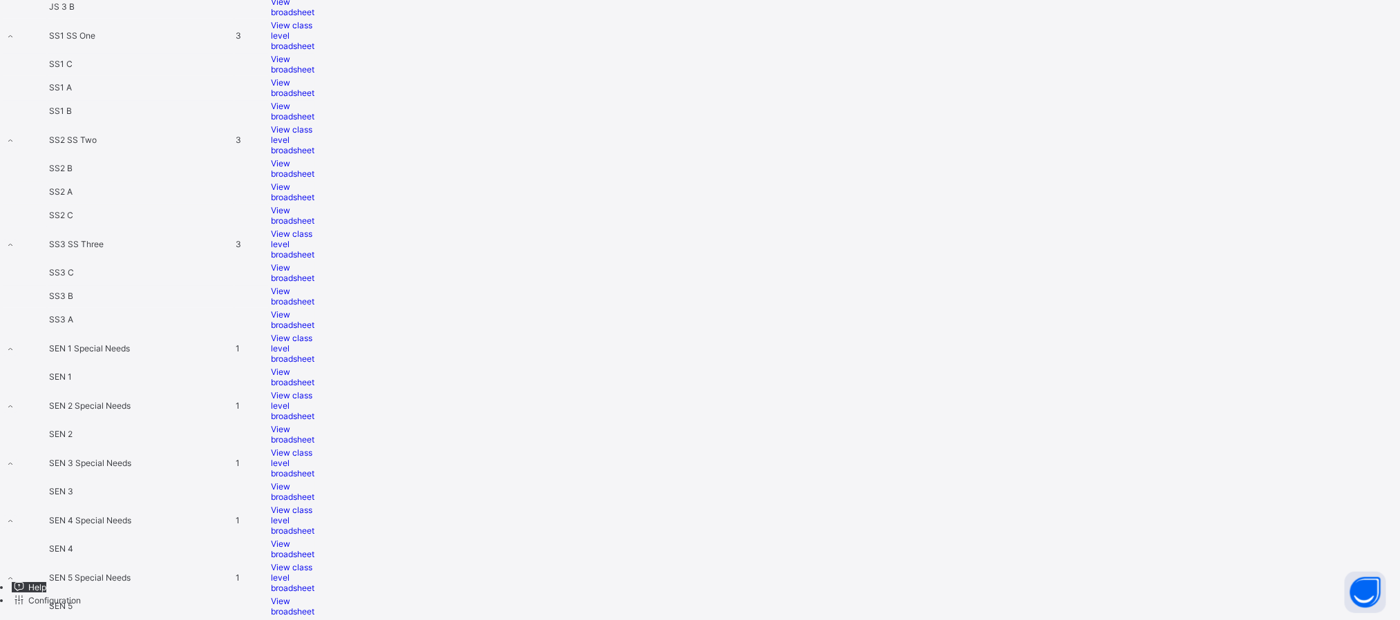
scroll to position [2624, 0]
click at [314, 260] on span "View class level broadsheet" at bounding box center [293, 244] width 44 height 31
